Goal: Task Accomplishment & Management: Use online tool/utility

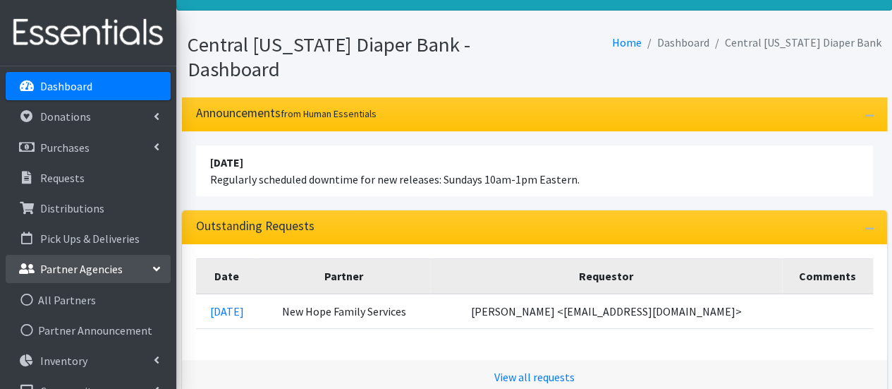
scroll to position [72, 0]
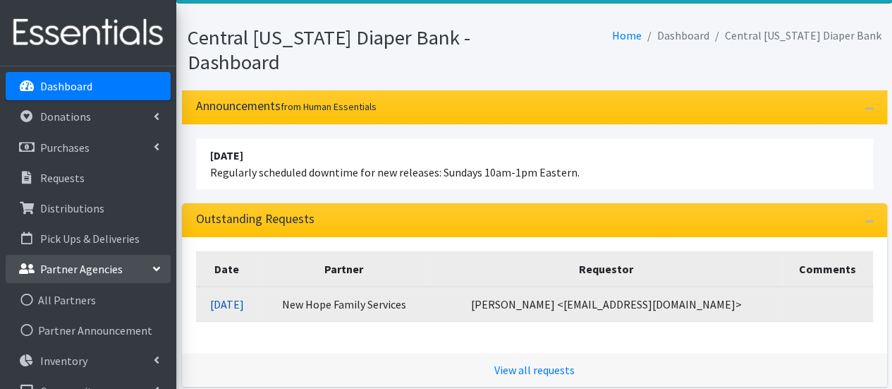
click at [244, 305] on link "[DATE]" at bounding box center [227, 304] width 34 height 14
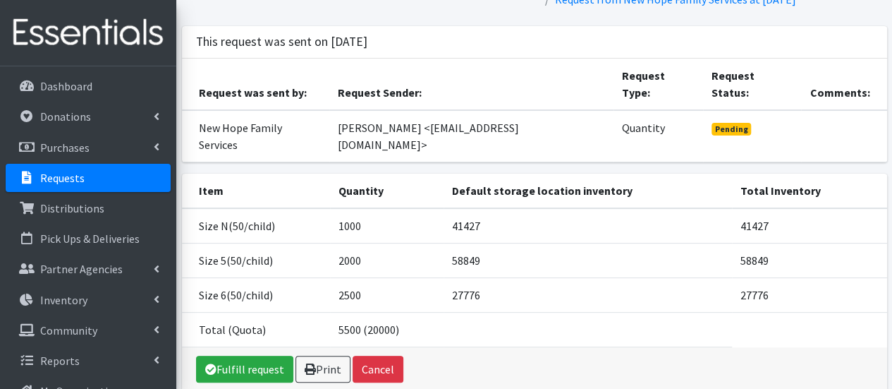
scroll to position [111, 0]
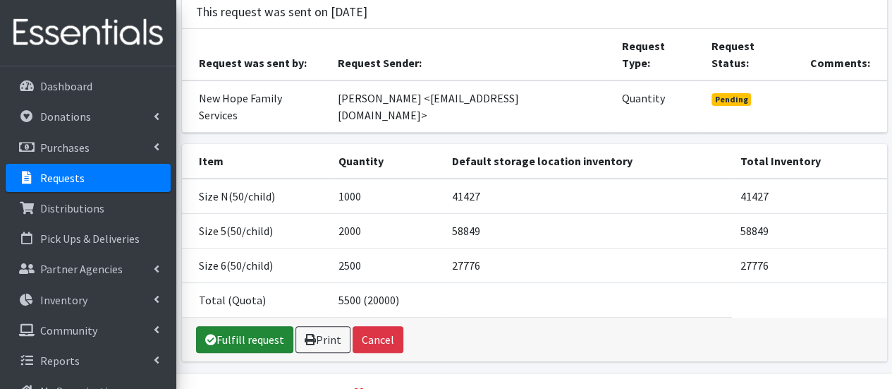
click at [229, 326] on link "Fulfill request" at bounding box center [244, 339] width 97 height 27
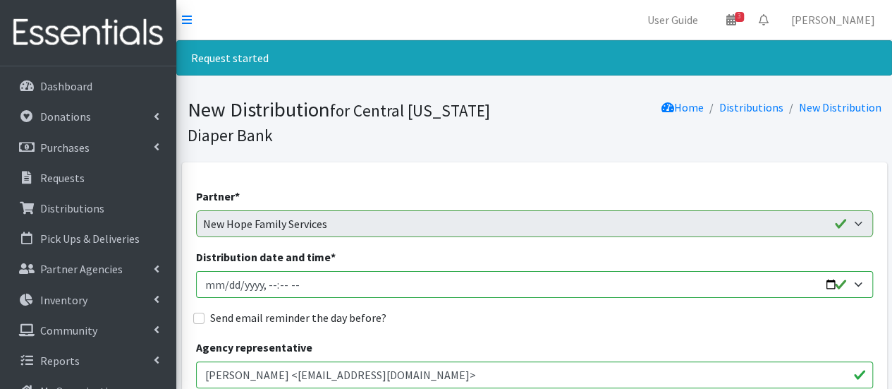
click at [224, 286] on input "Distribution date and time *" at bounding box center [534, 284] width 677 height 27
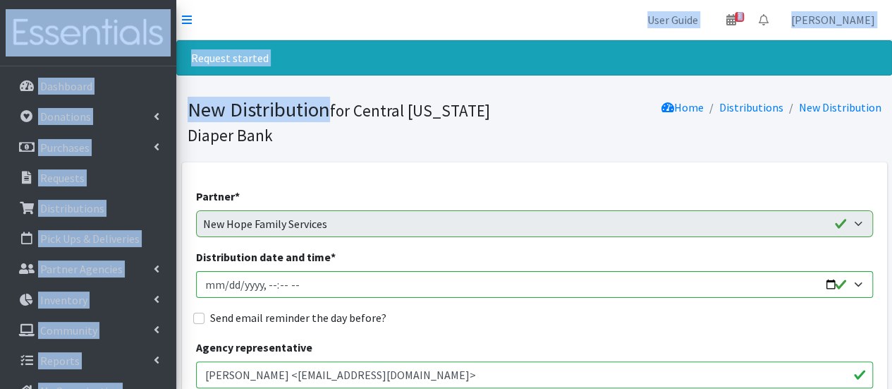
drag, startPoint x: 240, startPoint y: 78, endPoint x: 389, endPoint y: 32, distance: 156.6
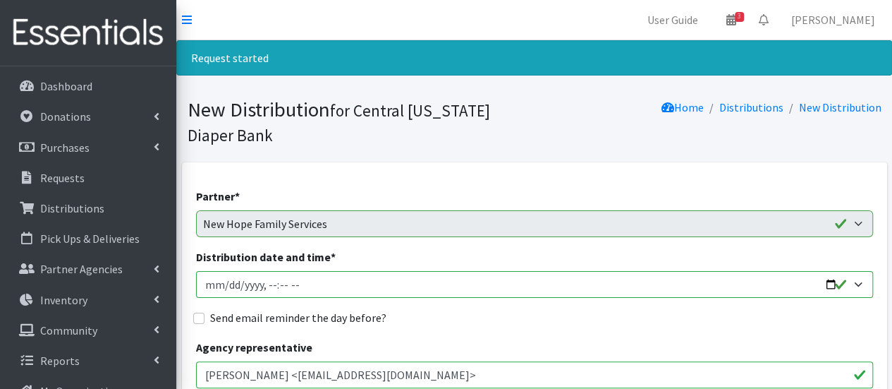
click at [267, 283] on input "Distribution date and time *" at bounding box center [534, 284] width 677 height 27
type input "[DATE]T08:30"
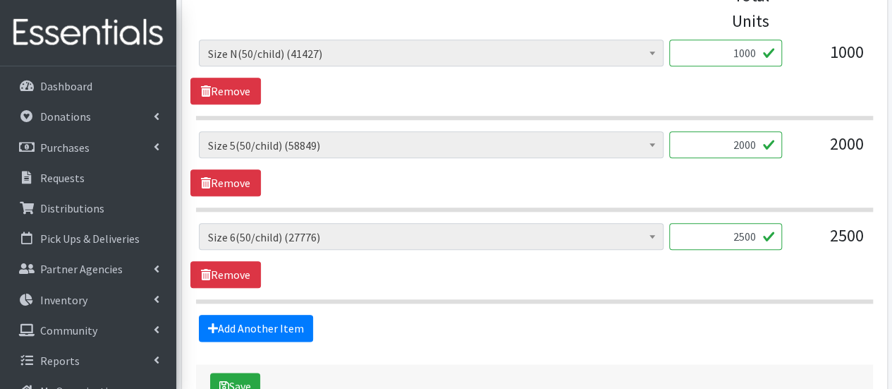
scroll to position [761, 0]
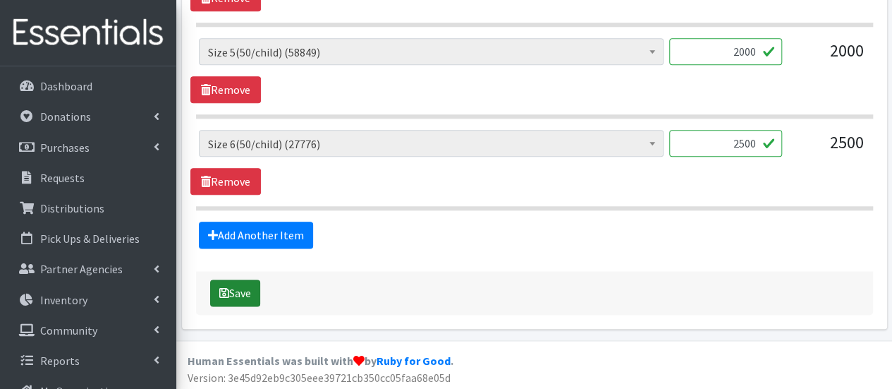
click at [241, 296] on button "Save" at bounding box center [235, 292] width 50 height 27
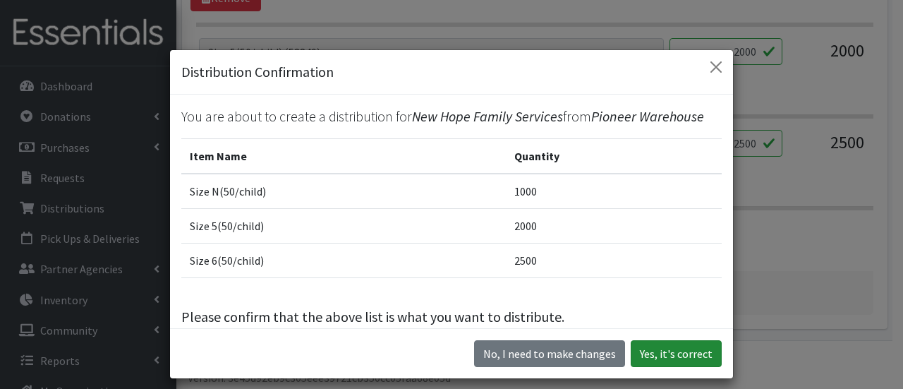
click at [670, 350] on button "Yes, it's correct" at bounding box center [676, 353] width 91 height 27
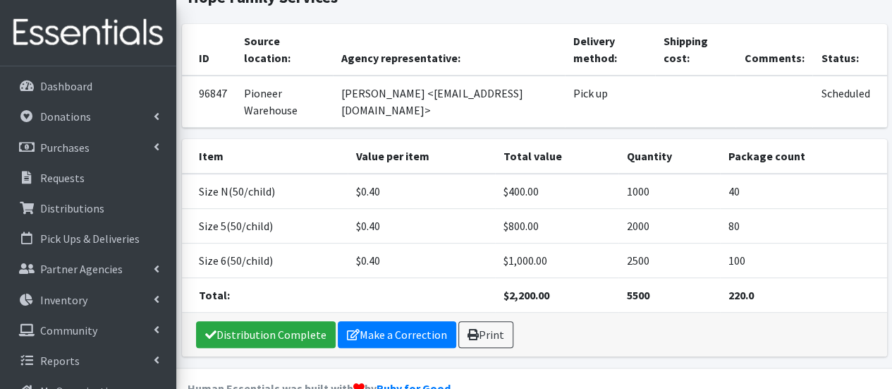
scroll to position [214, 0]
